Goal: Check status: Check status

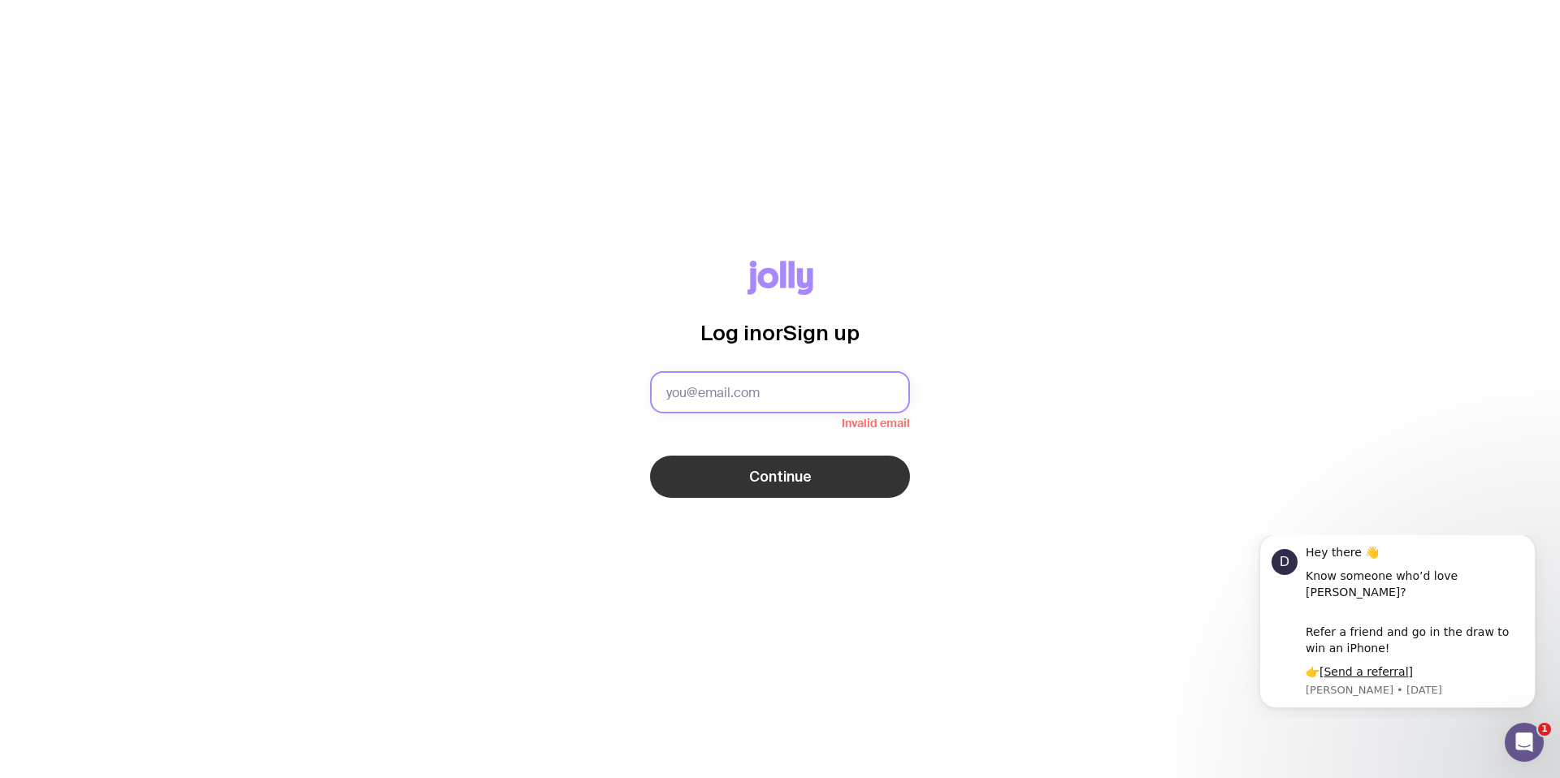
type input "[EMAIL_ADDRESS][DOMAIN_NAME]"
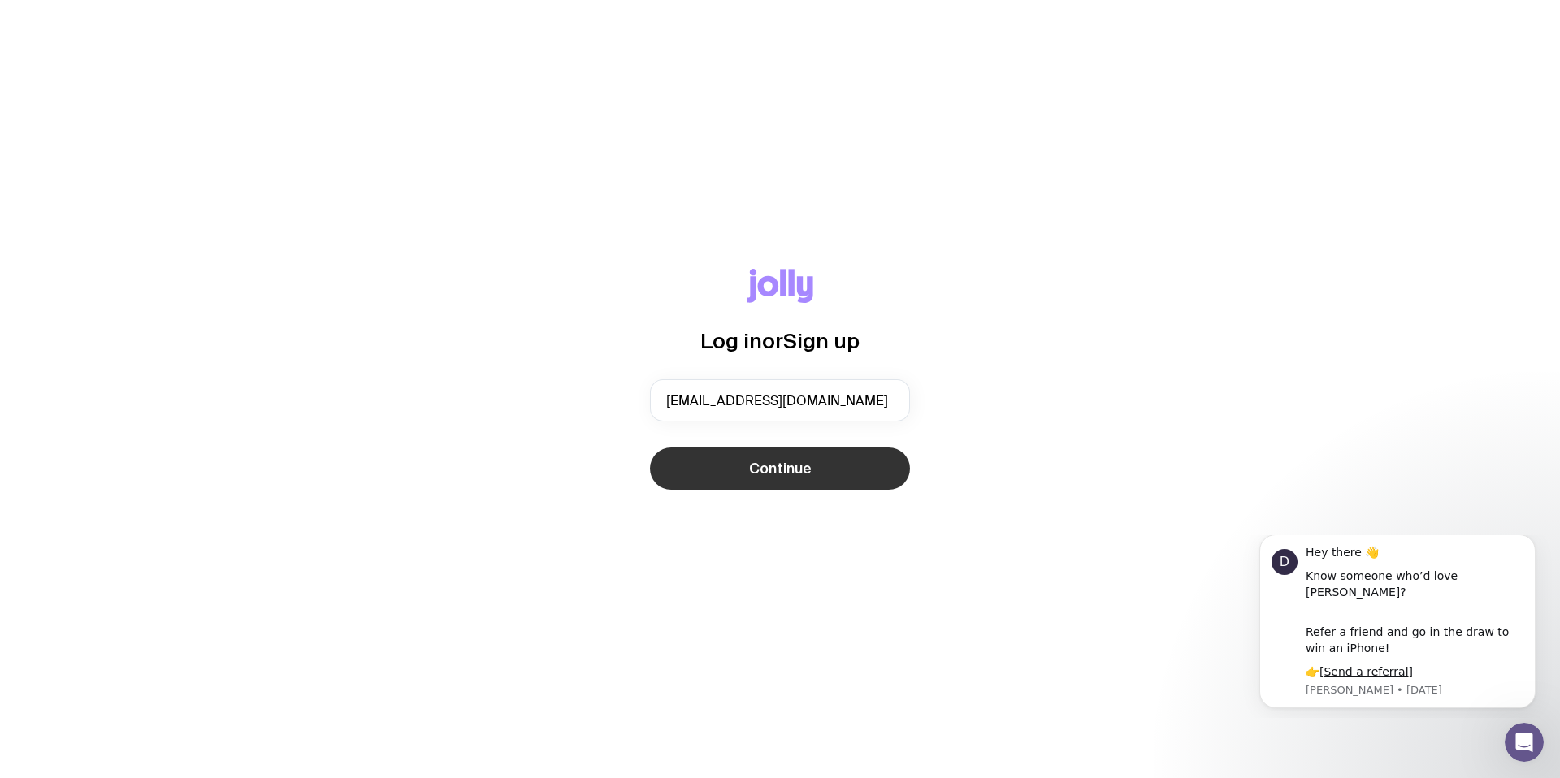
click at [777, 459] on span "Continue" at bounding box center [780, 468] width 63 height 19
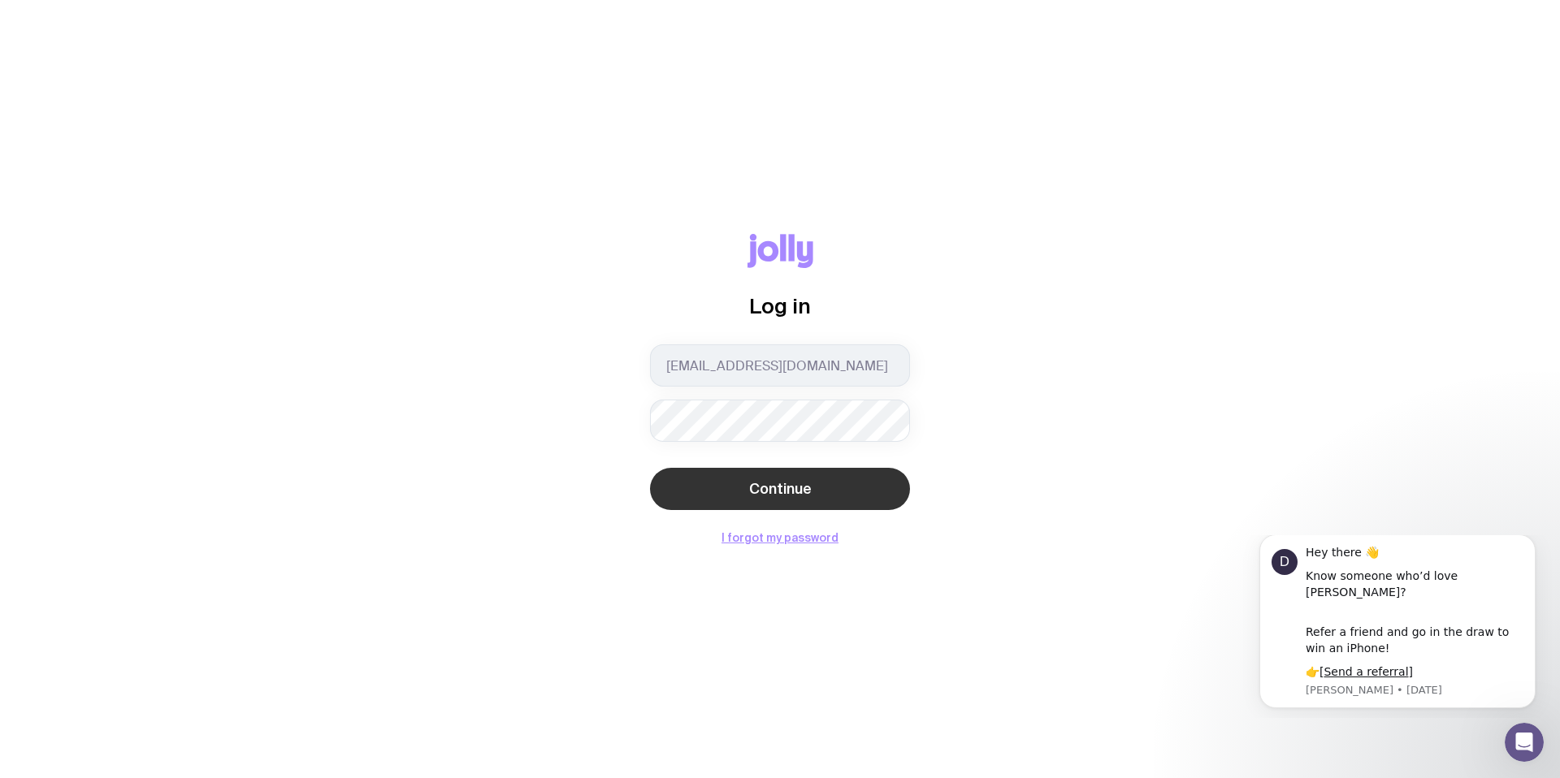
click at [871, 477] on button "Continue" at bounding box center [780, 489] width 260 height 42
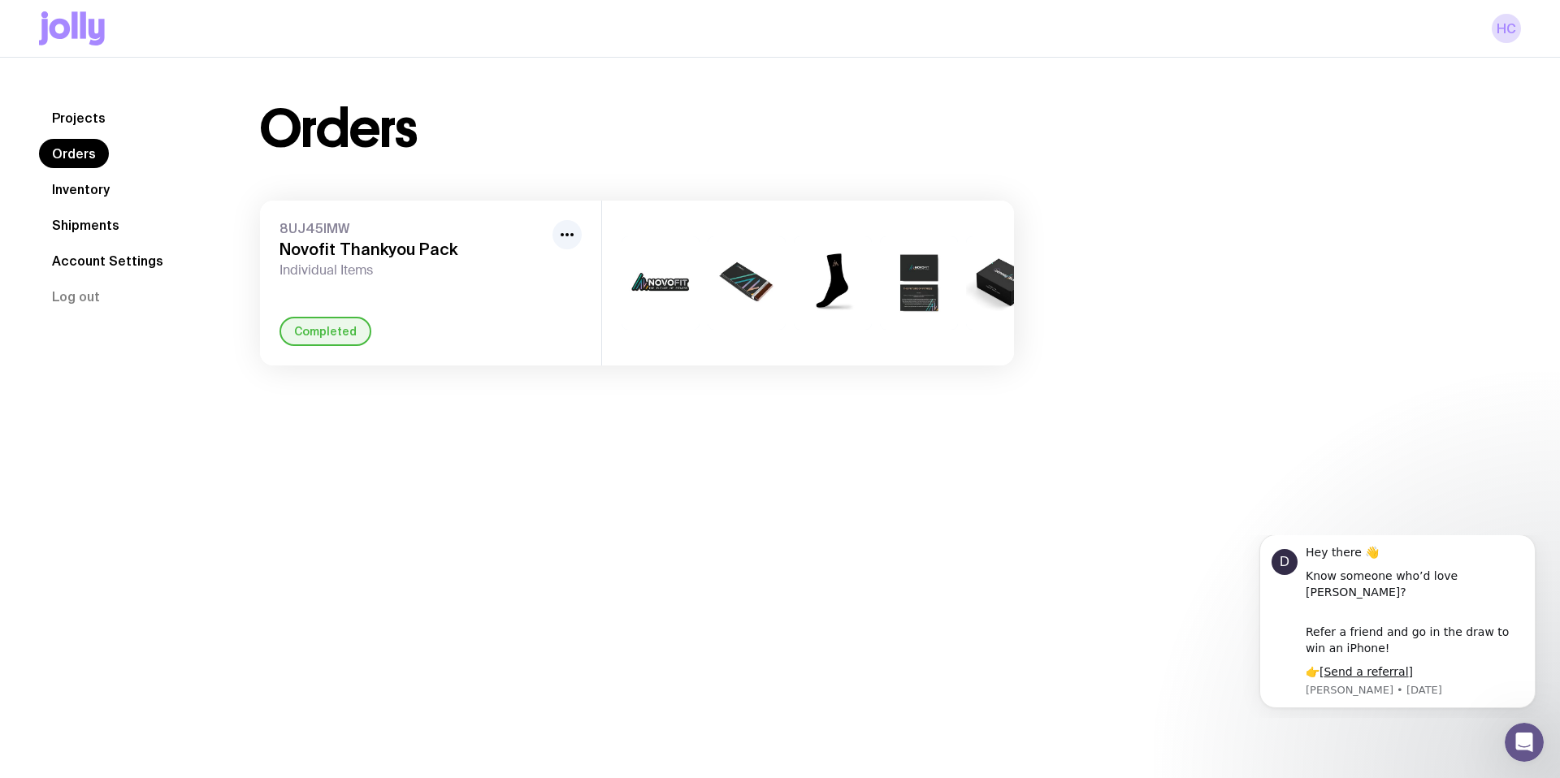
click at [71, 230] on link "Shipments" at bounding box center [85, 224] width 93 height 29
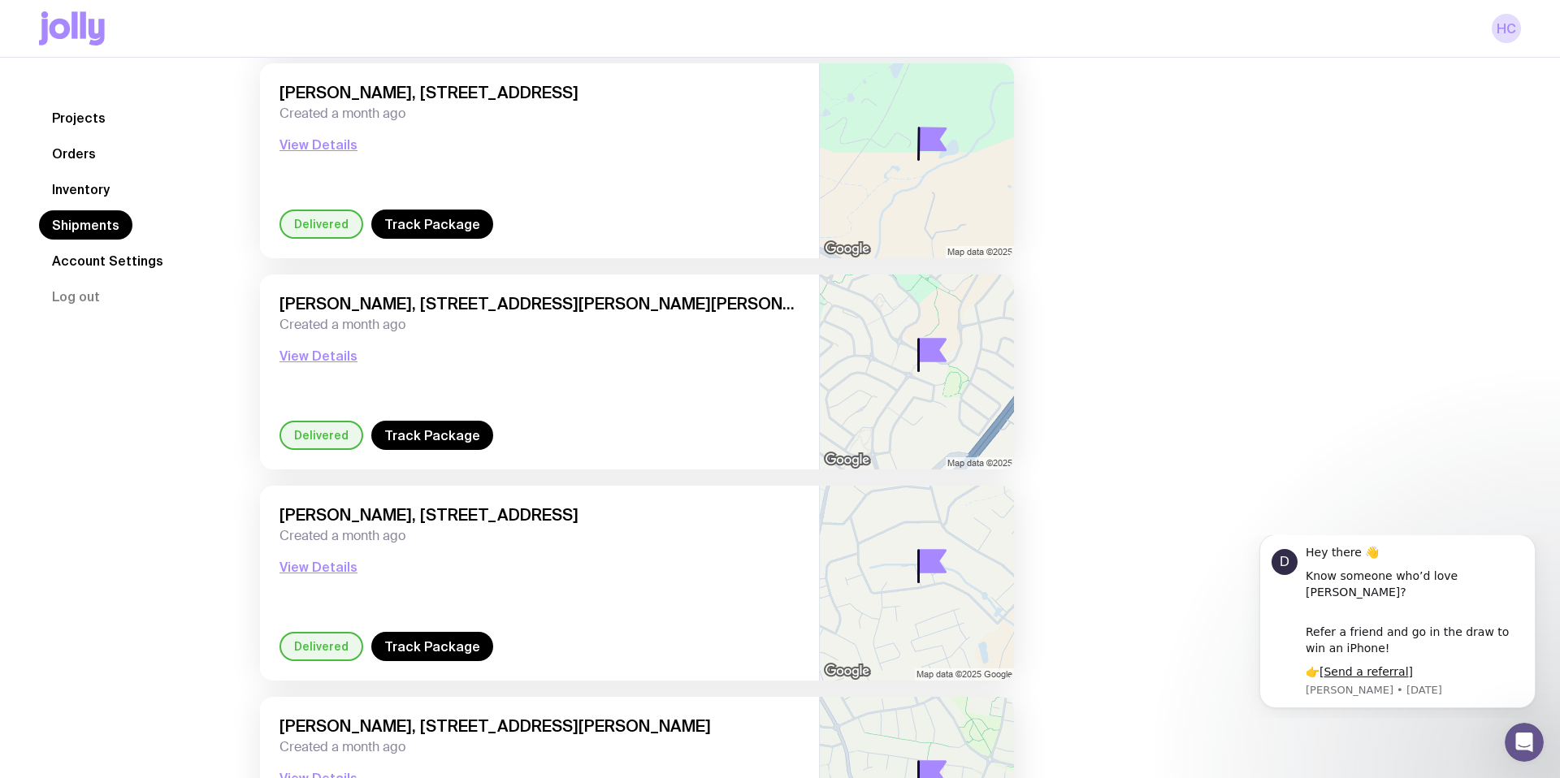
scroll to position [2064, 0]
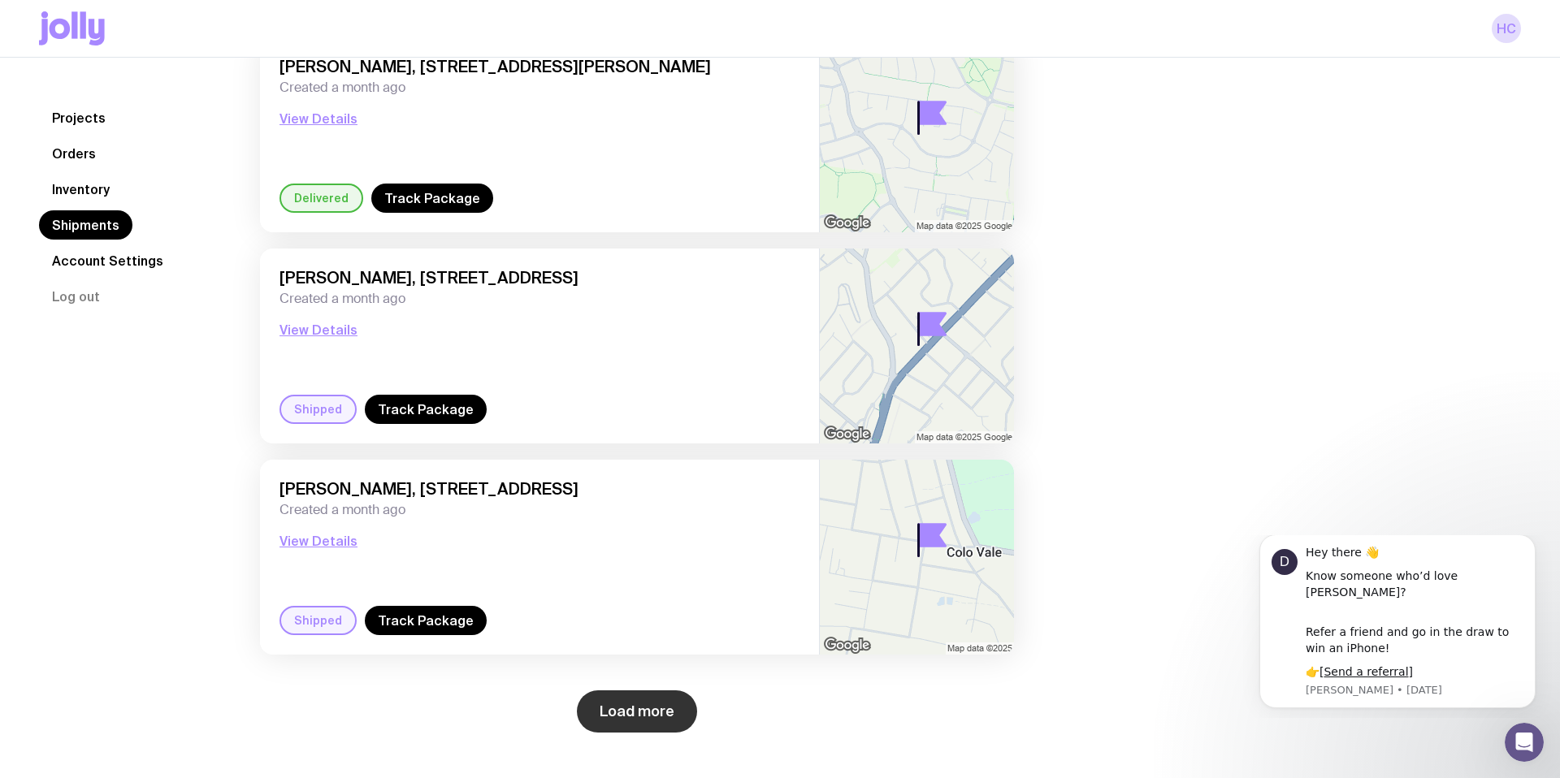
click at [609, 724] on button "Load more" at bounding box center [637, 711] width 120 height 42
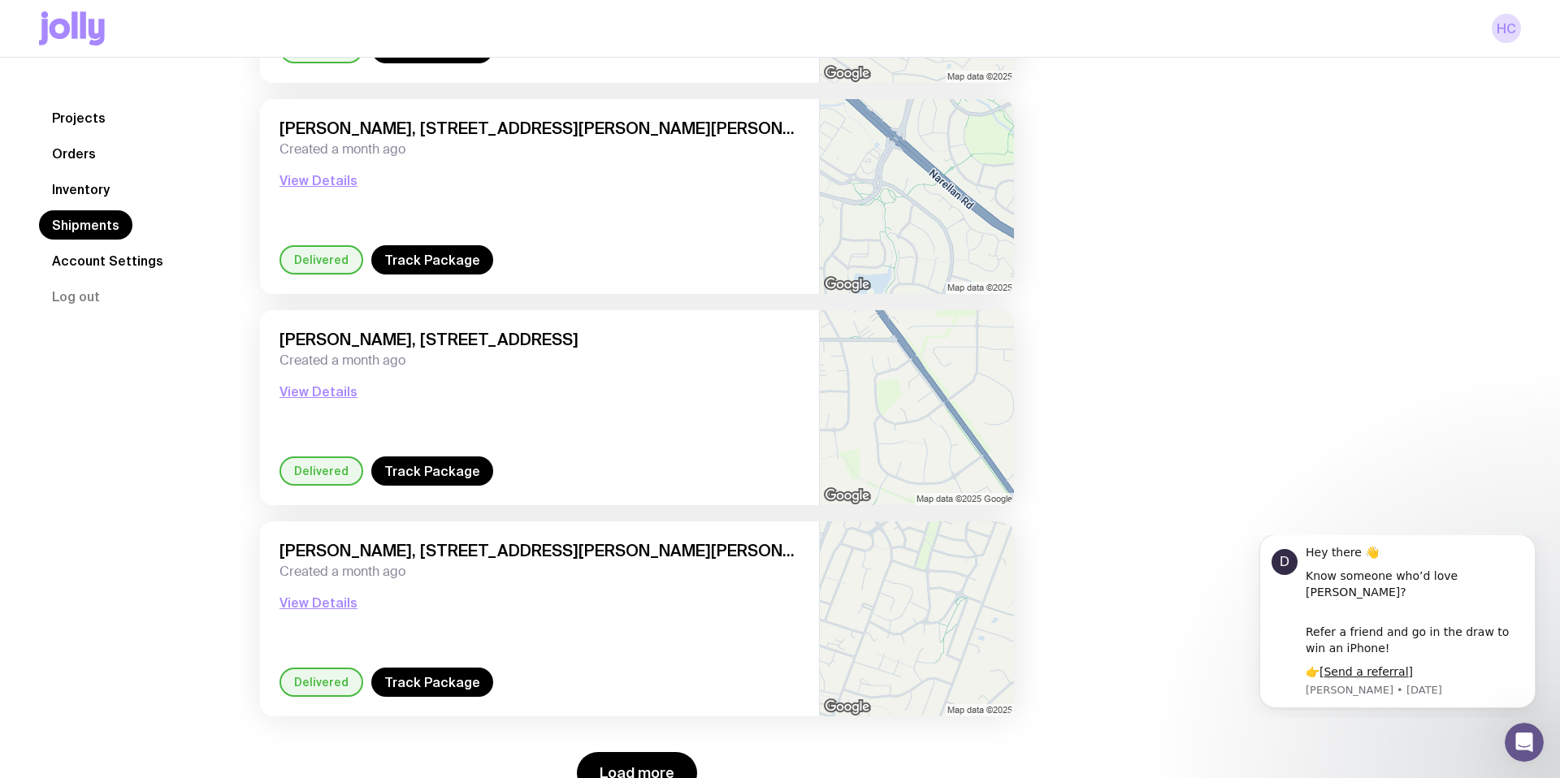
scroll to position [4598, 0]
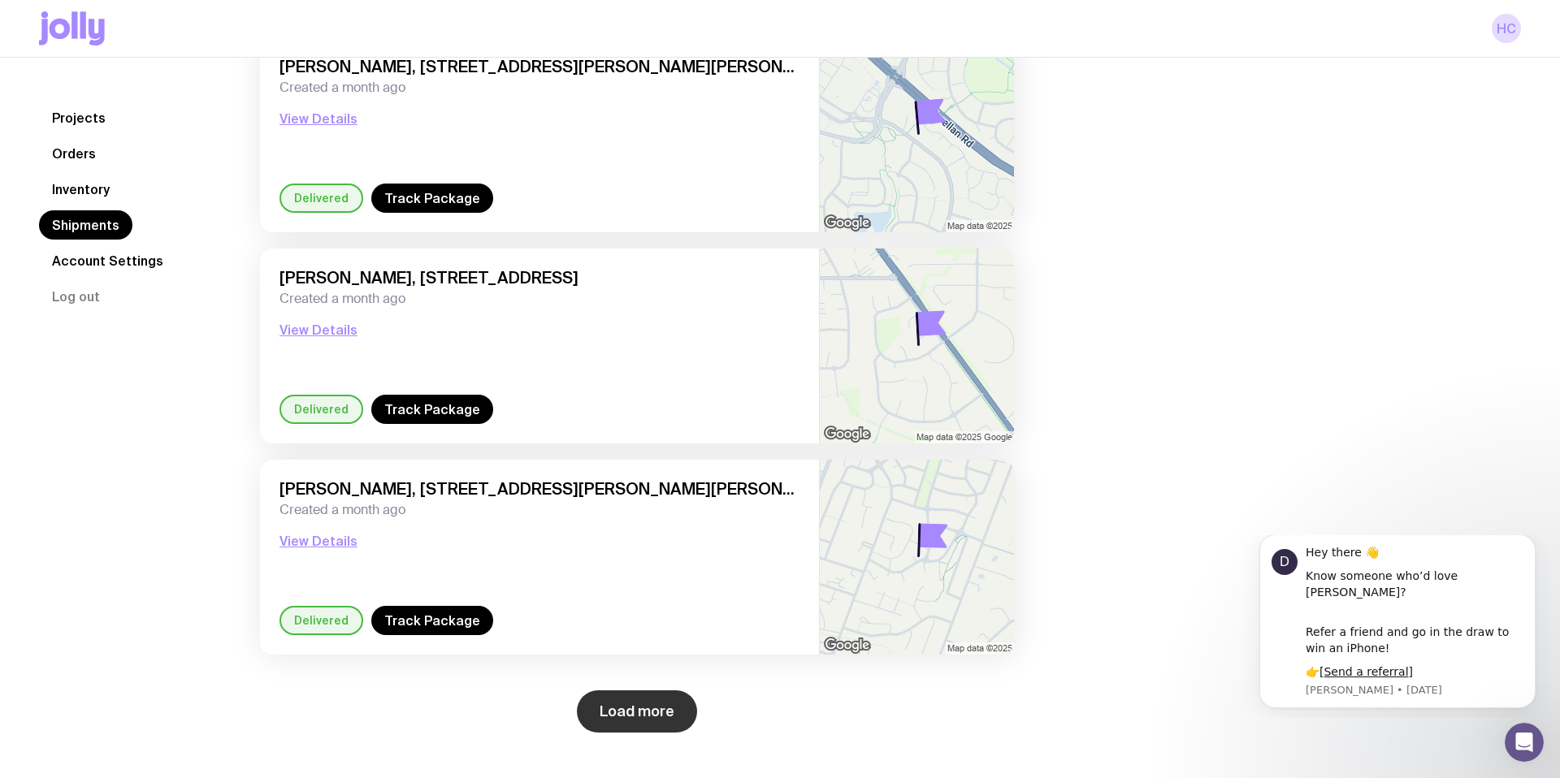
click at [680, 723] on button "Load more" at bounding box center [637, 711] width 120 height 42
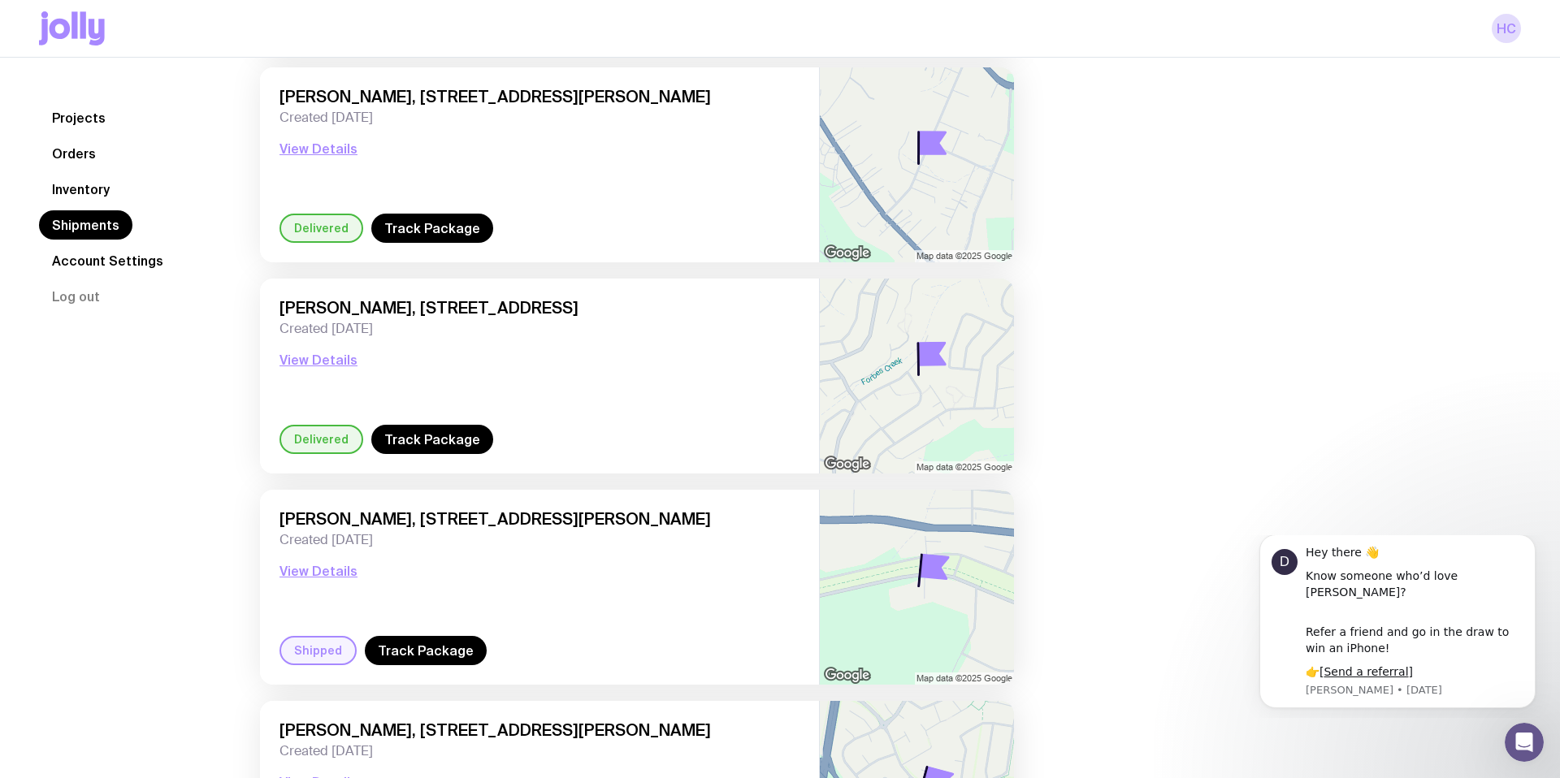
scroll to position [7133, 0]
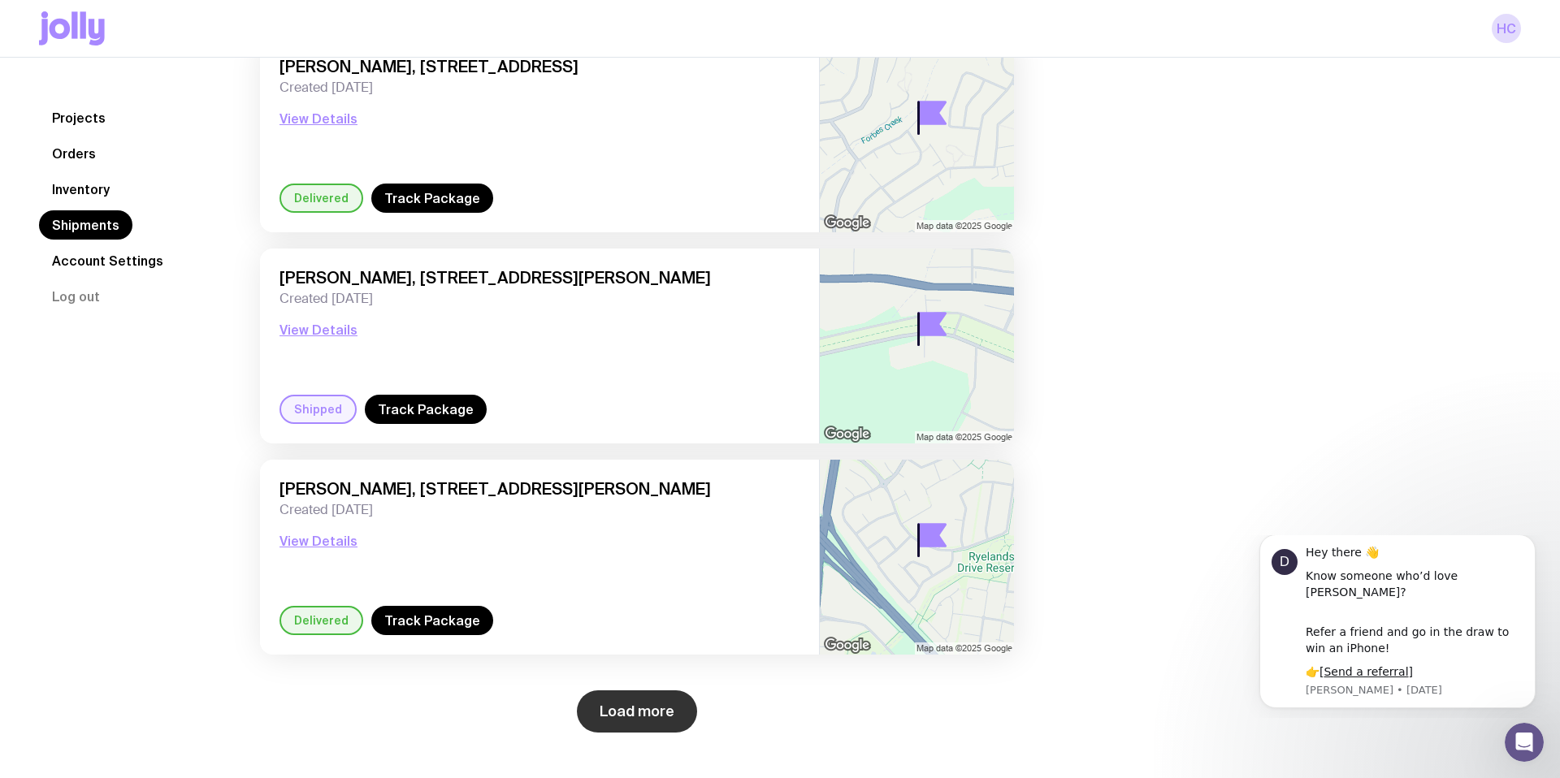
click at [635, 698] on button "Load more" at bounding box center [637, 711] width 120 height 42
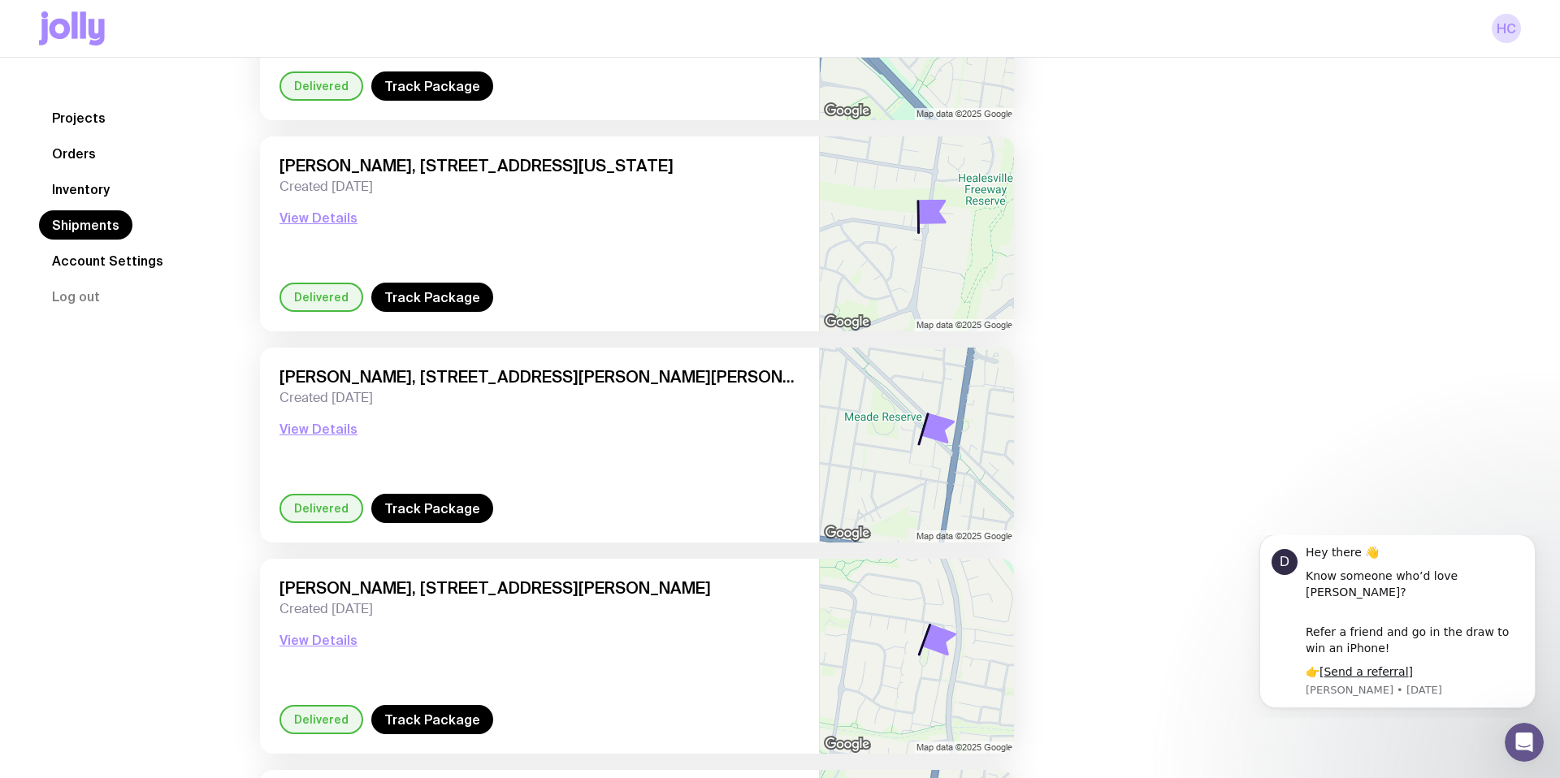
scroll to position [7651, 0]
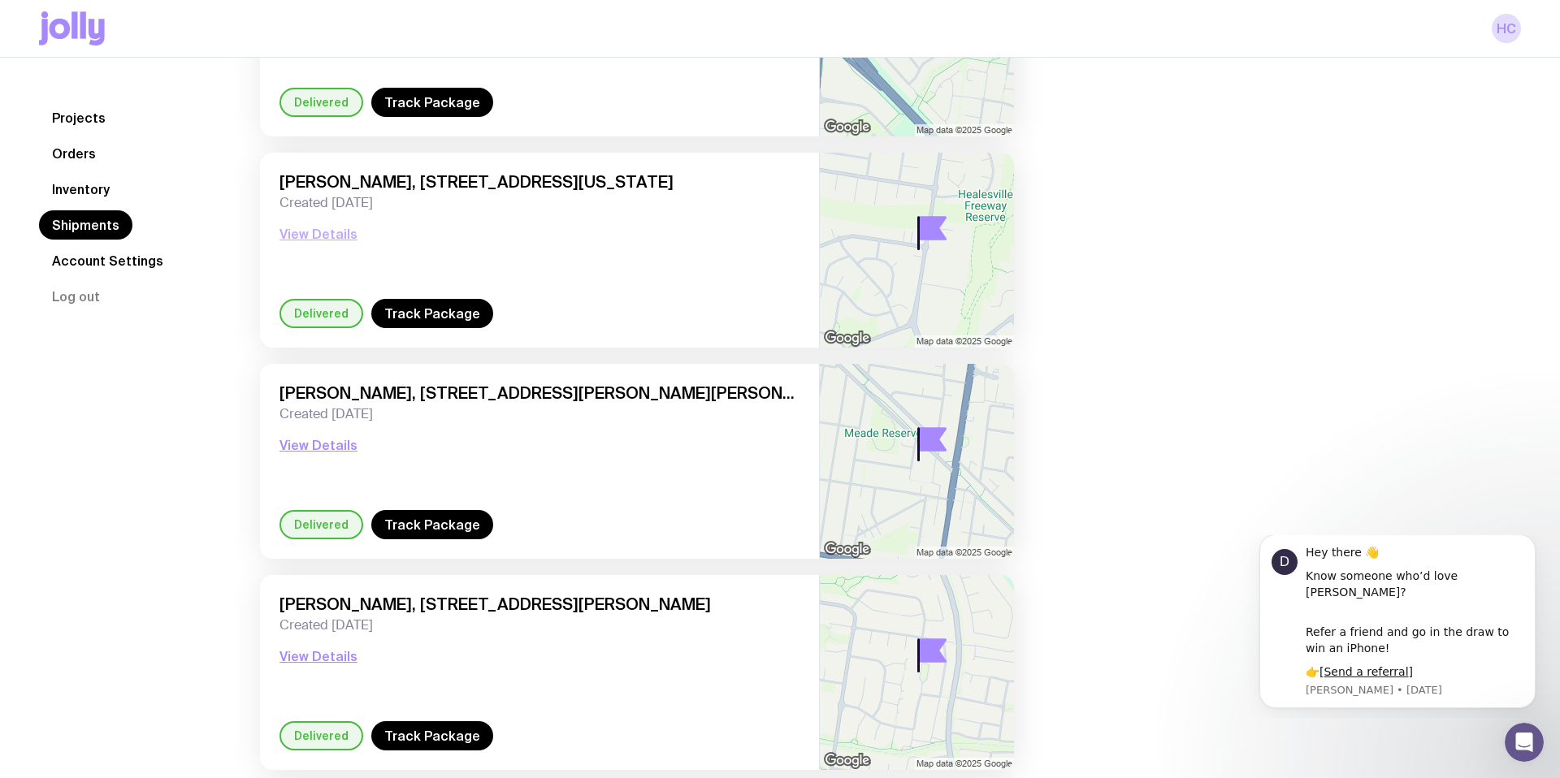
click at [312, 226] on button "View Details" at bounding box center [318, 233] width 78 height 19
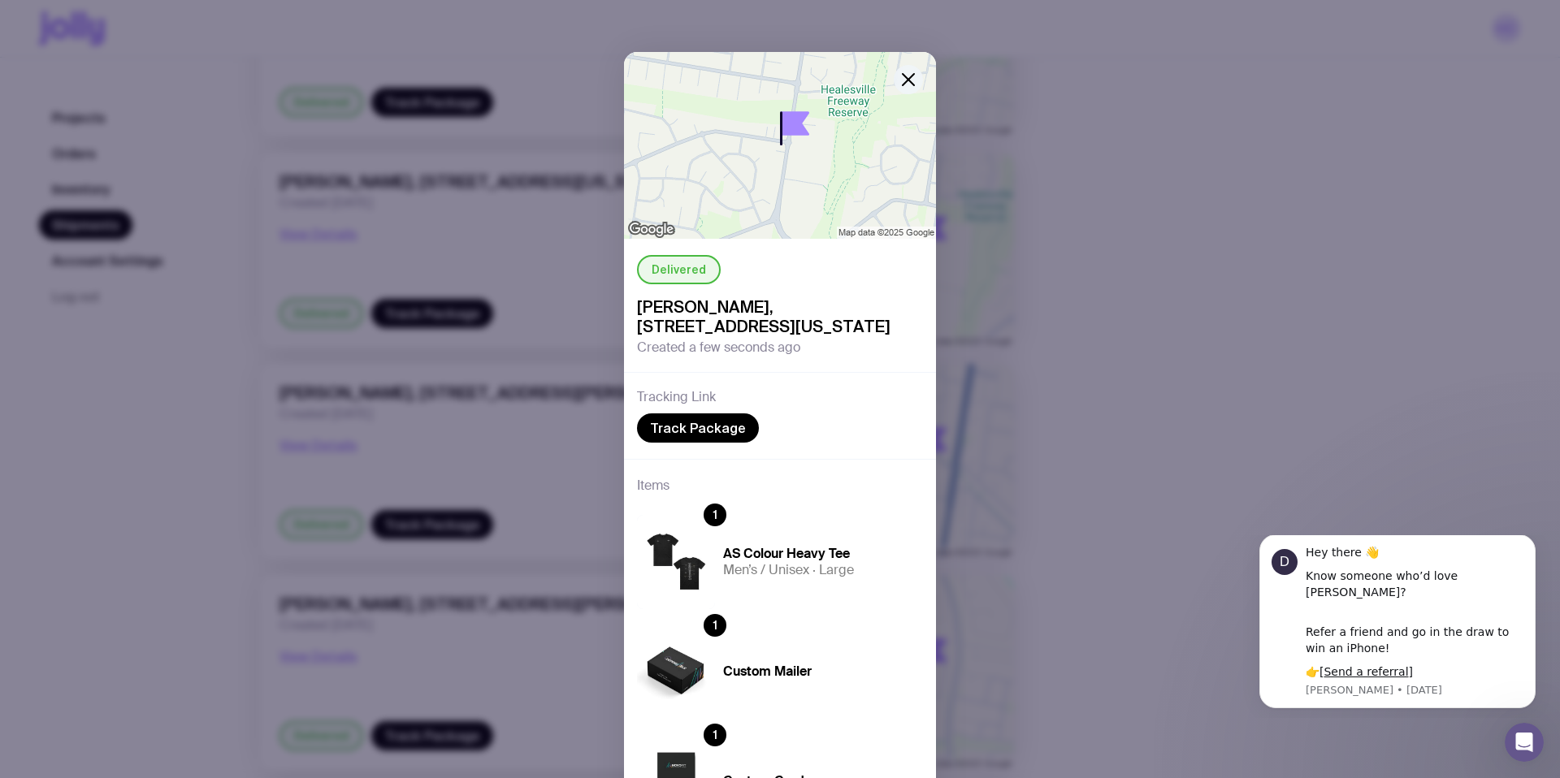
click at [898, 82] on icon "button" at bounding box center [907, 79] width 19 height 19
